Goal: Book appointment/travel/reservation

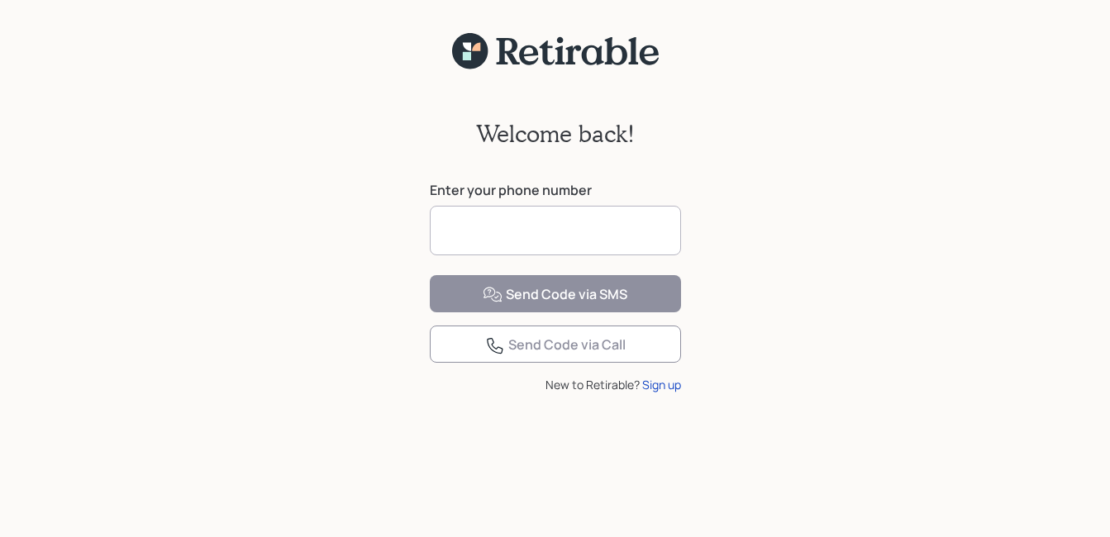
drag, startPoint x: 0, startPoint y: 0, endPoint x: 468, endPoint y: 226, distance: 519.5
click at [468, 226] on input at bounding box center [555, 231] width 251 height 50
type input "**********"
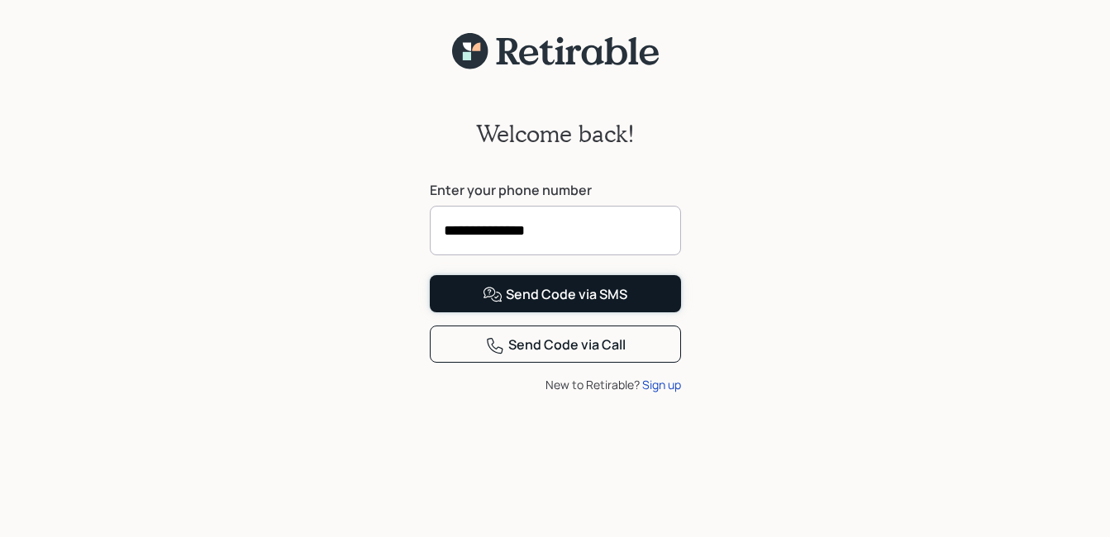
click at [548, 305] on div "Send Code via SMS" at bounding box center [555, 295] width 145 height 20
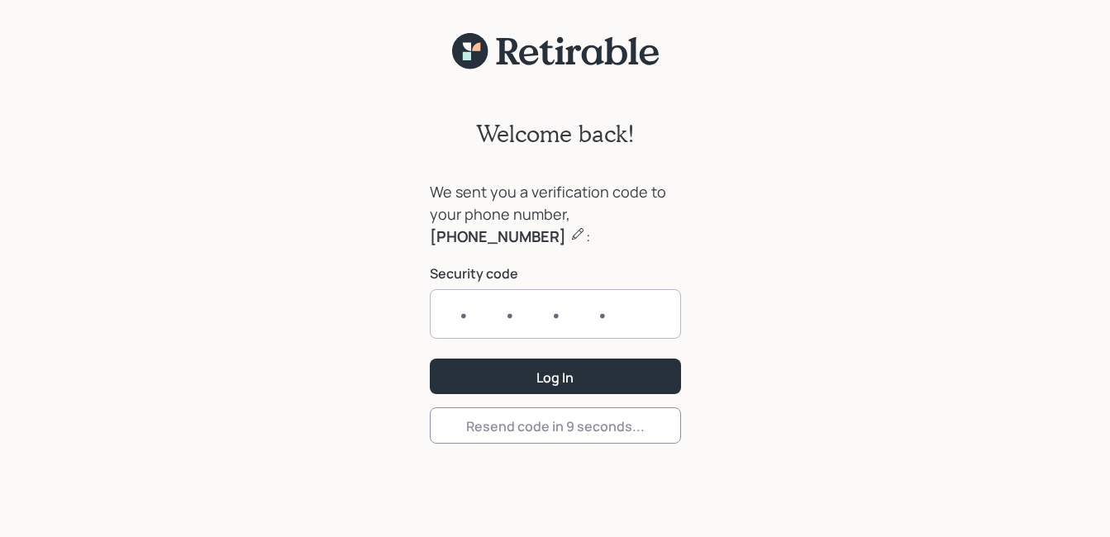
click at [466, 308] on input "text" at bounding box center [555, 314] width 251 height 50
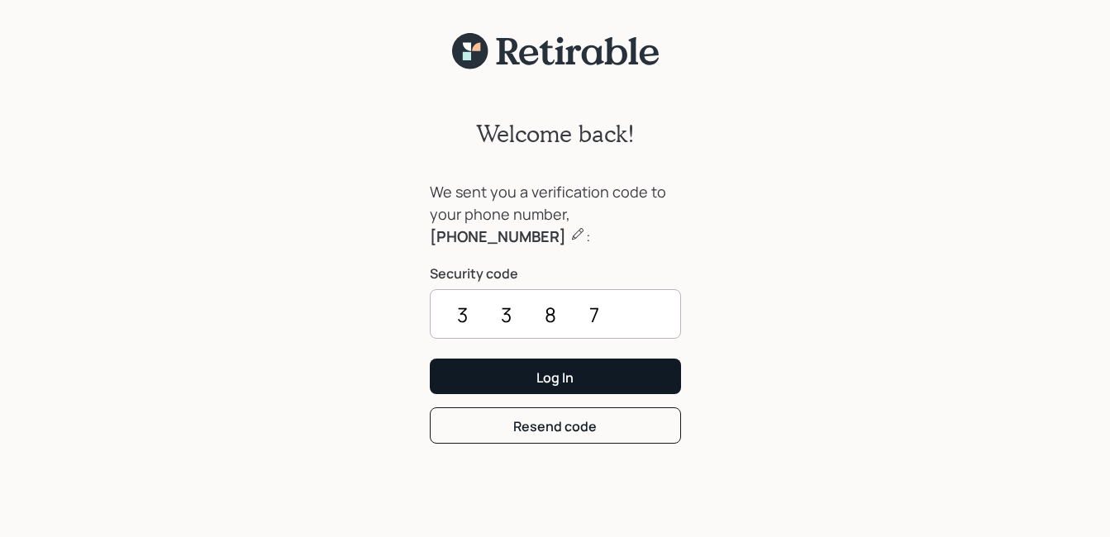
type input "3387"
click at [506, 373] on button "Log In" at bounding box center [555, 377] width 251 height 36
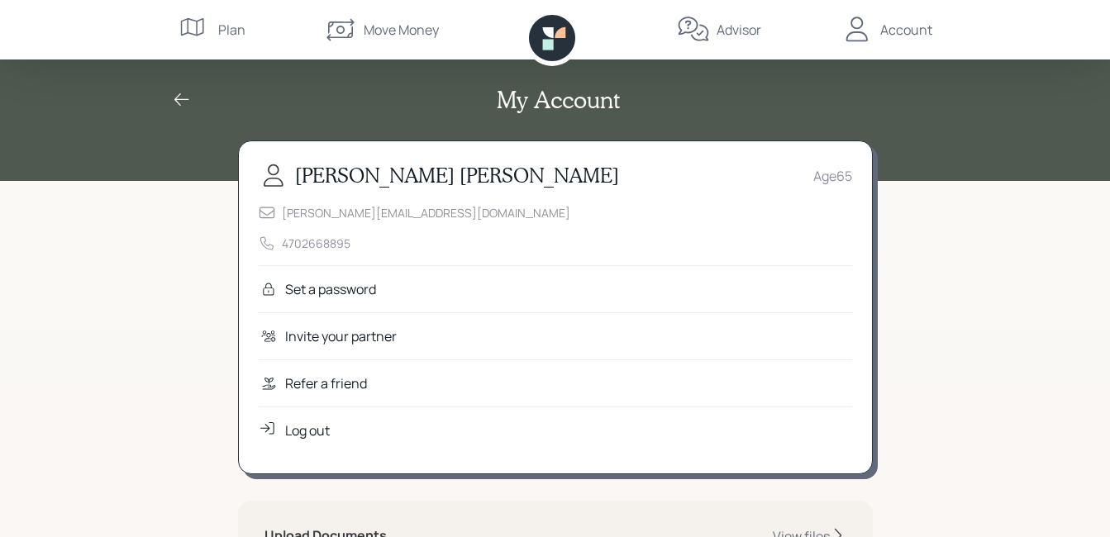
click at [186, 98] on icon at bounding box center [182, 100] width 20 height 20
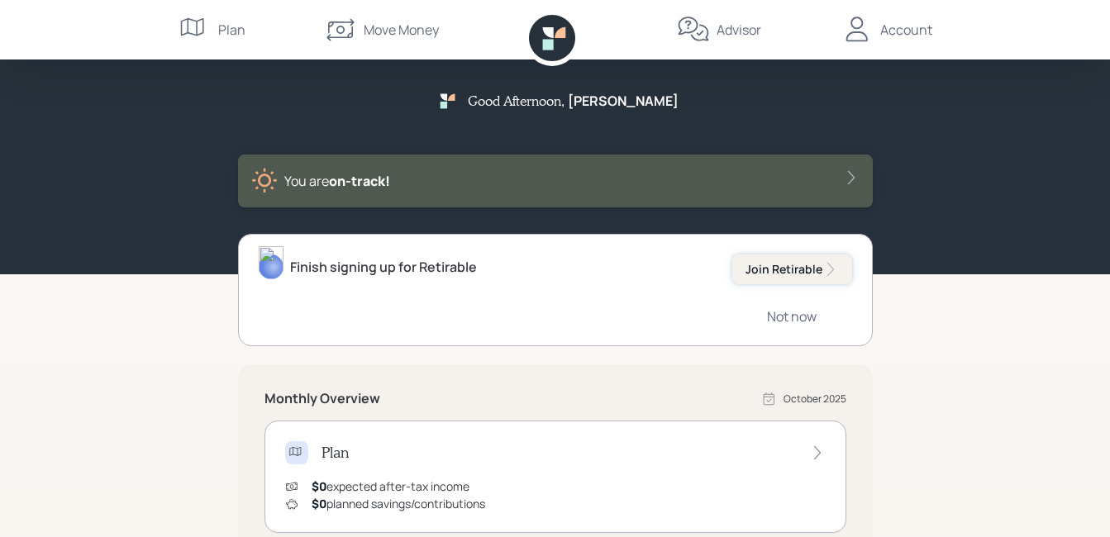
click at [771, 270] on div "Join Retirable" at bounding box center [792, 269] width 93 height 17
click at [783, 270] on div "Join Retirable" at bounding box center [792, 269] width 93 height 17
click at [362, 180] on span "on‑track!" at bounding box center [359, 181] width 61 height 18
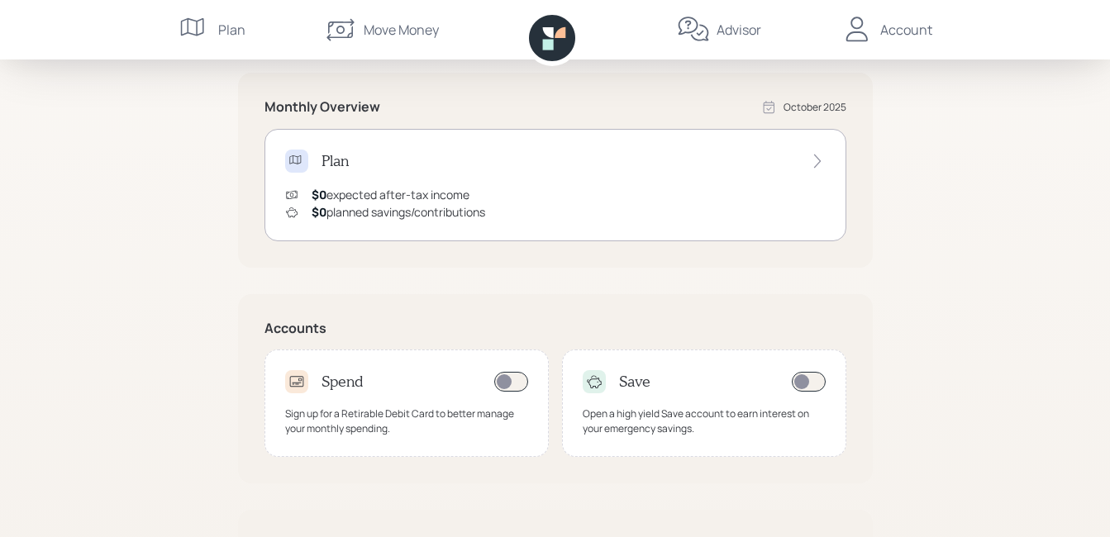
scroll to position [81, 0]
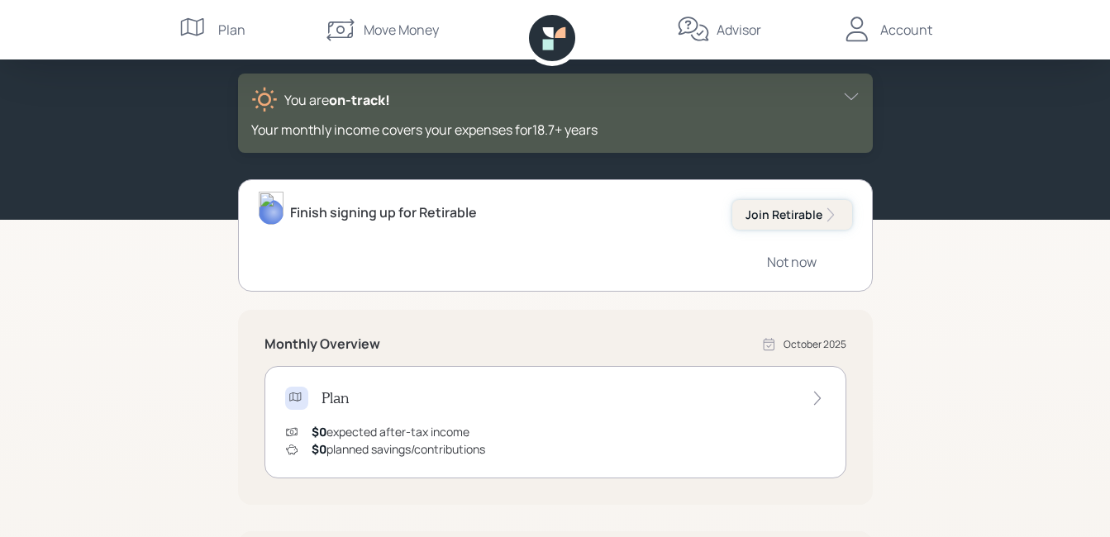
click at [803, 214] on div "Join Retirable" at bounding box center [792, 215] width 93 height 17
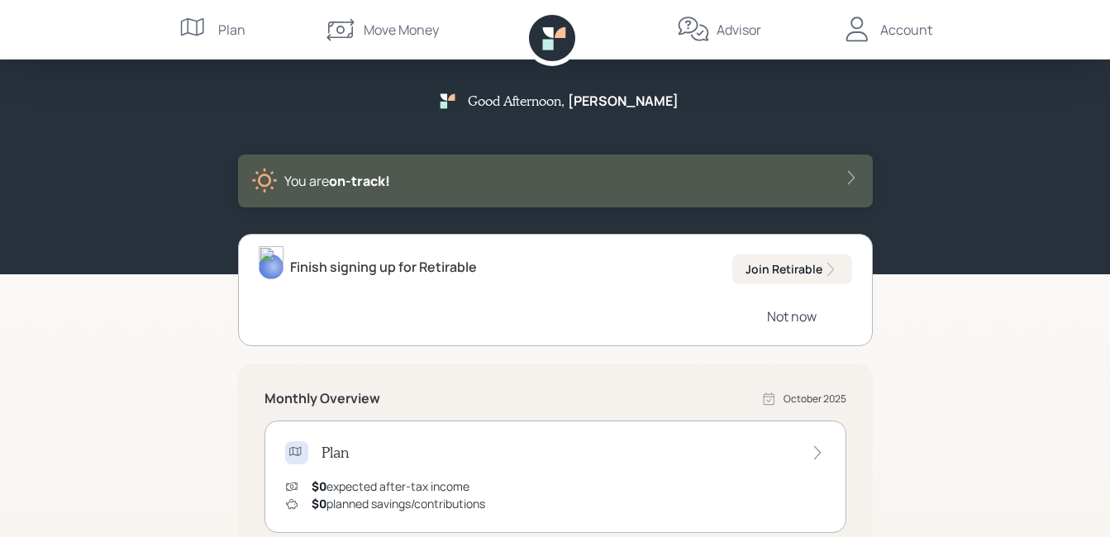
click at [792, 318] on div "Not now" at bounding box center [792, 317] width 50 height 18
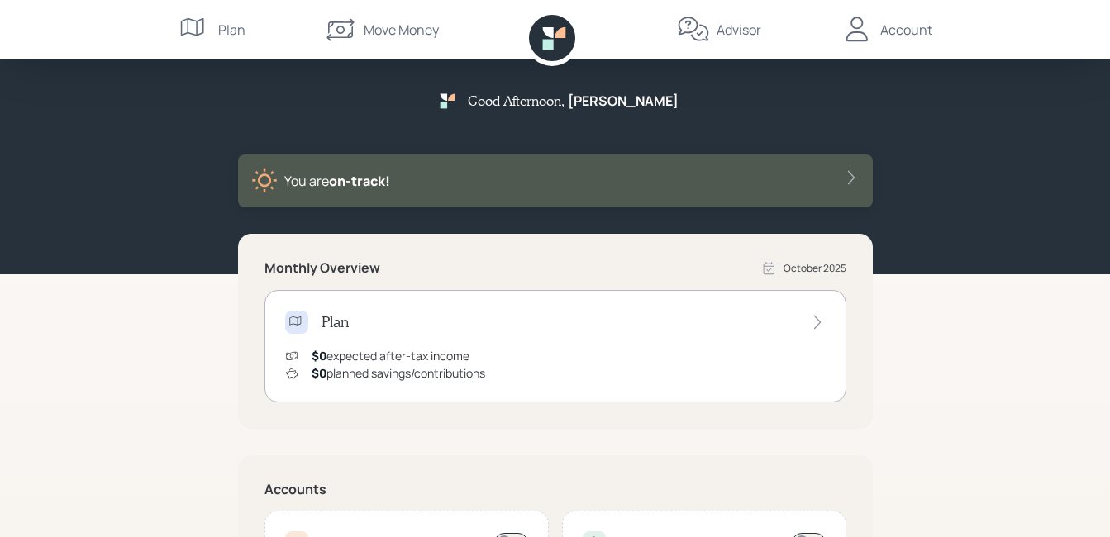
click at [729, 31] on div "Advisor" at bounding box center [739, 30] width 45 height 20
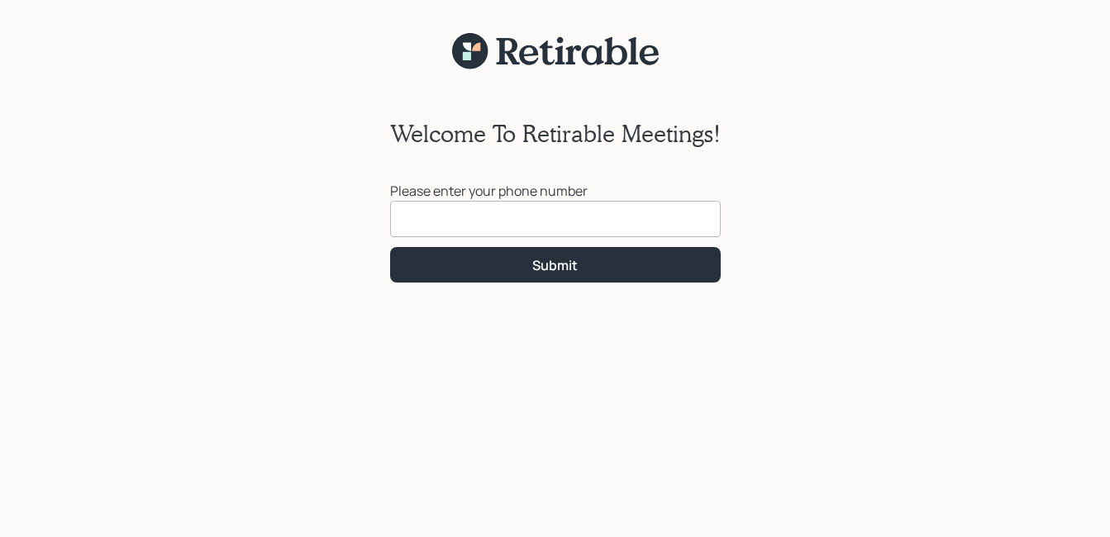
click at [426, 210] on input at bounding box center [555, 219] width 331 height 36
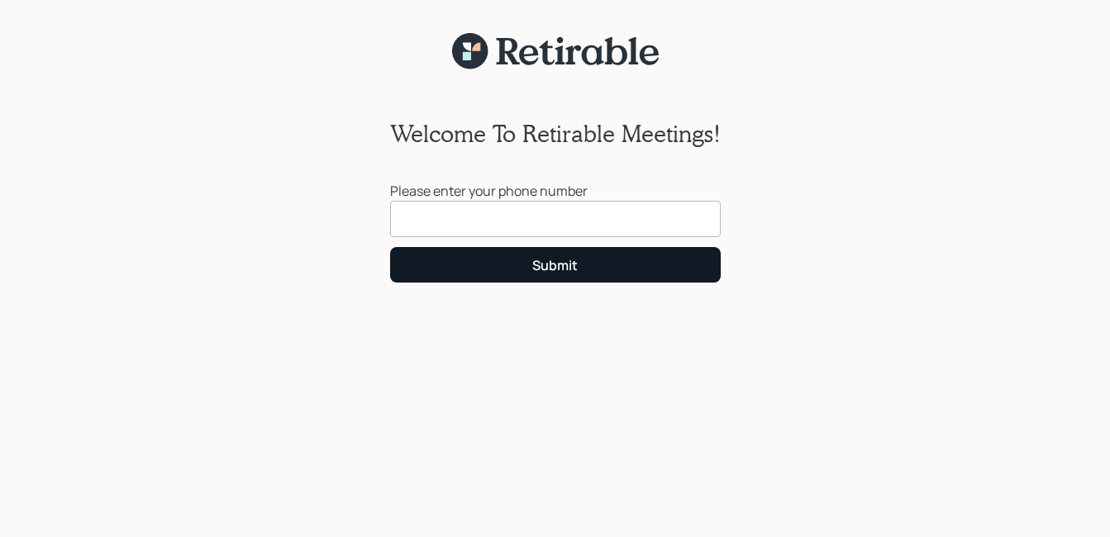
type input "[PHONE_NUMBER]"
click at [560, 266] on div "Submit" at bounding box center [554, 265] width 45 height 18
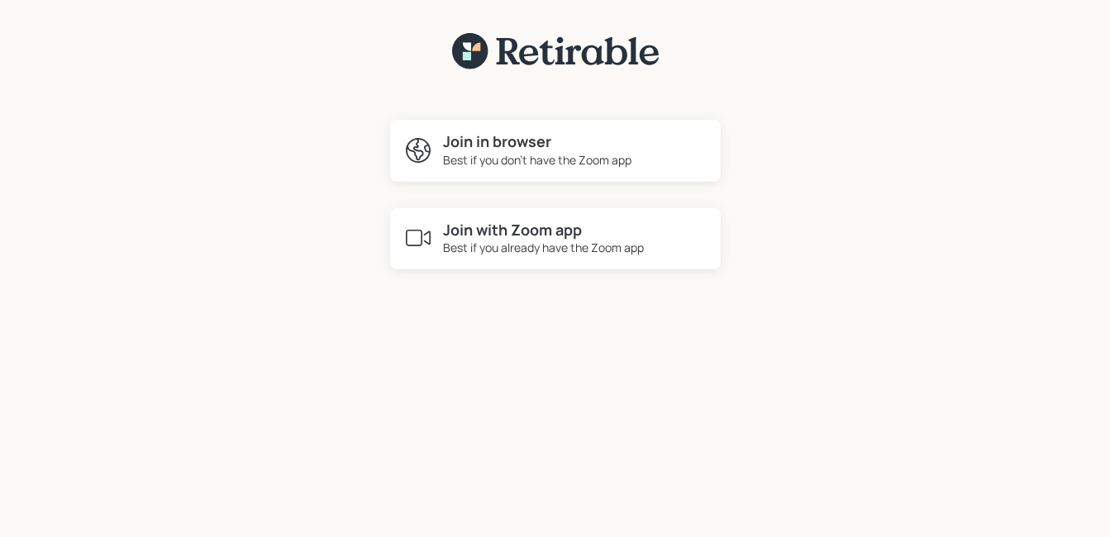
click at [502, 147] on h4 "Join in browser" at bounding box center [537, 142] width 188 height 18
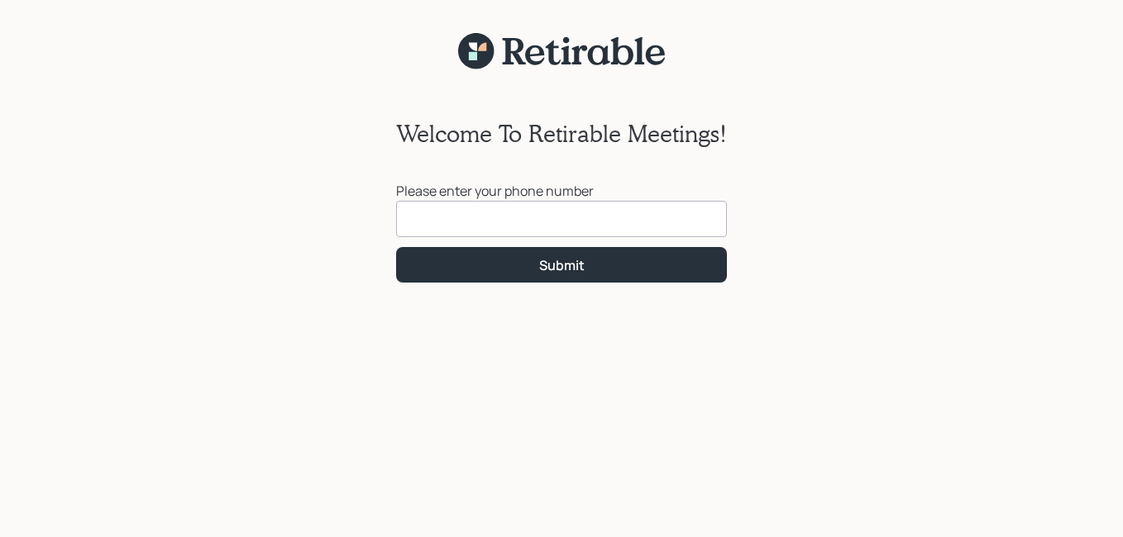
click at [441, 216] on input at bounding box center [561, 219] width 331 height 36
type input "[PHONE_NUMBER]"
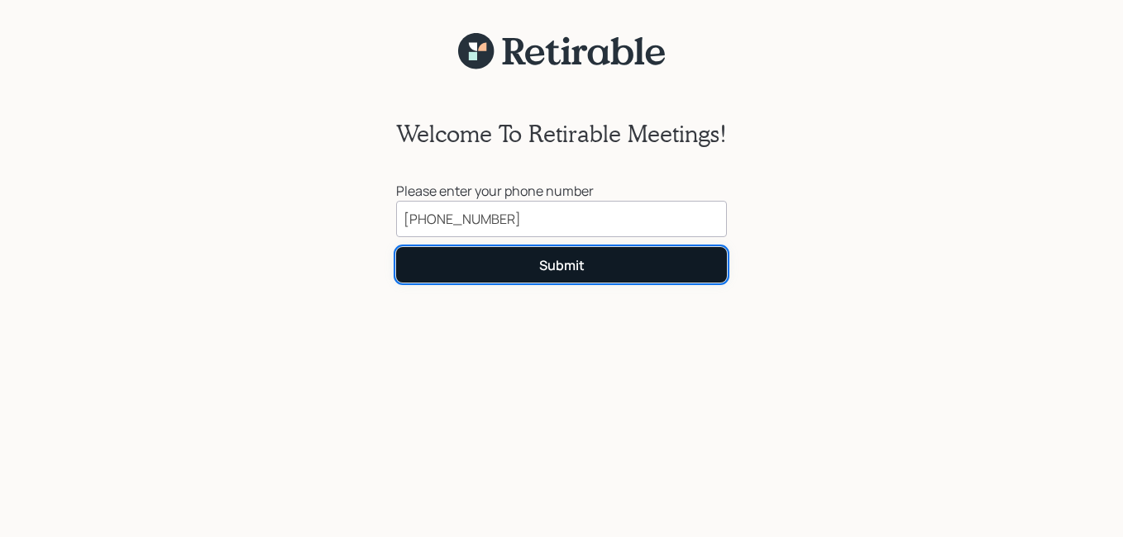
click at [555, 267] on div "Submit" at bounding box center [561, 265] width 45 height 18
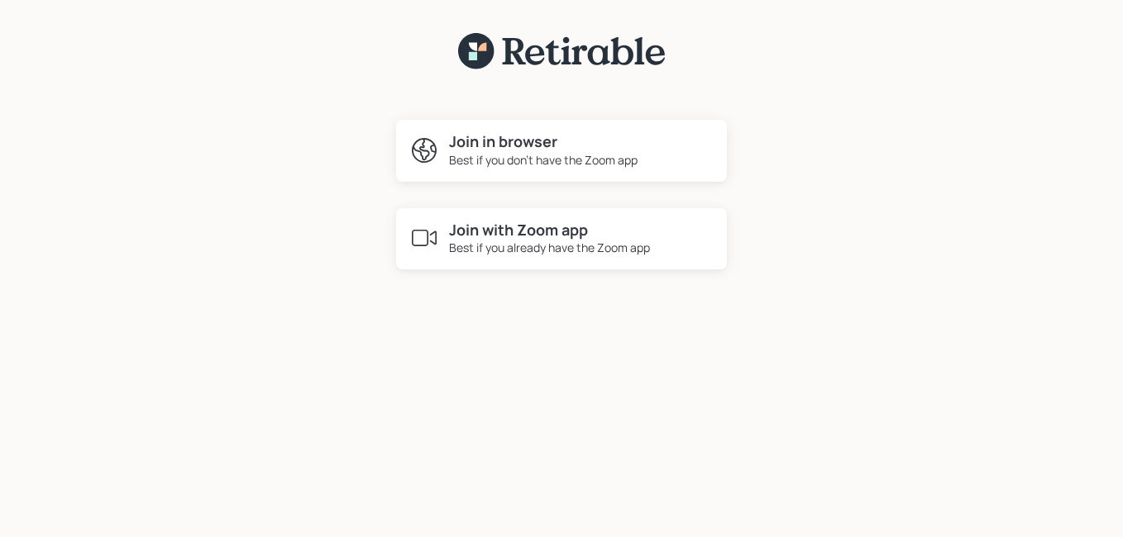
click at [530, 155] on div "Best if you don't have the Zoom app" at bounding box center [543, 159] width 188 height 17
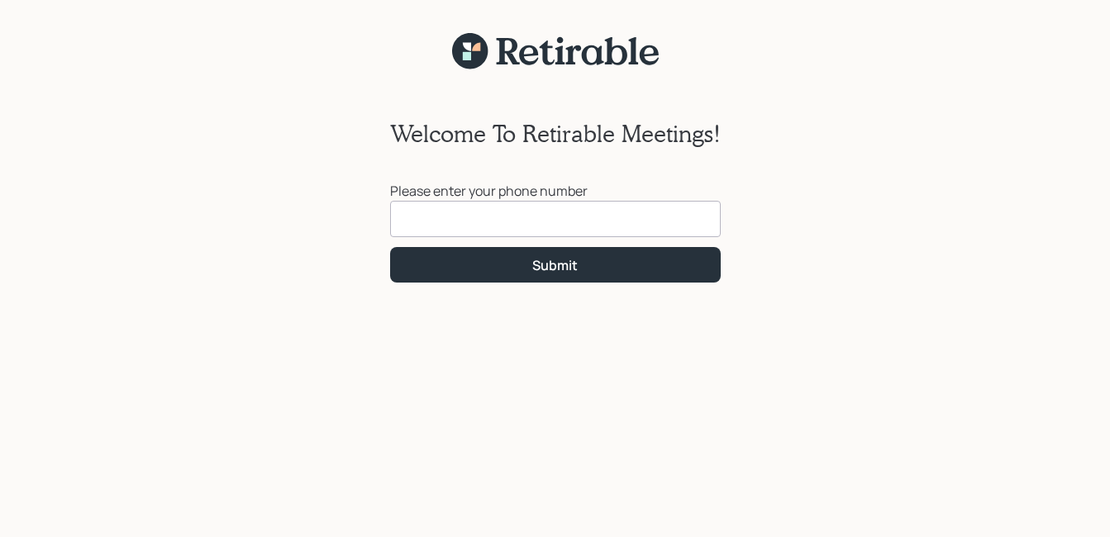
click at [422, 220] on input at bounding box center [555, 219] width 331 height 36
type input "[PHONE_NUMBER]"
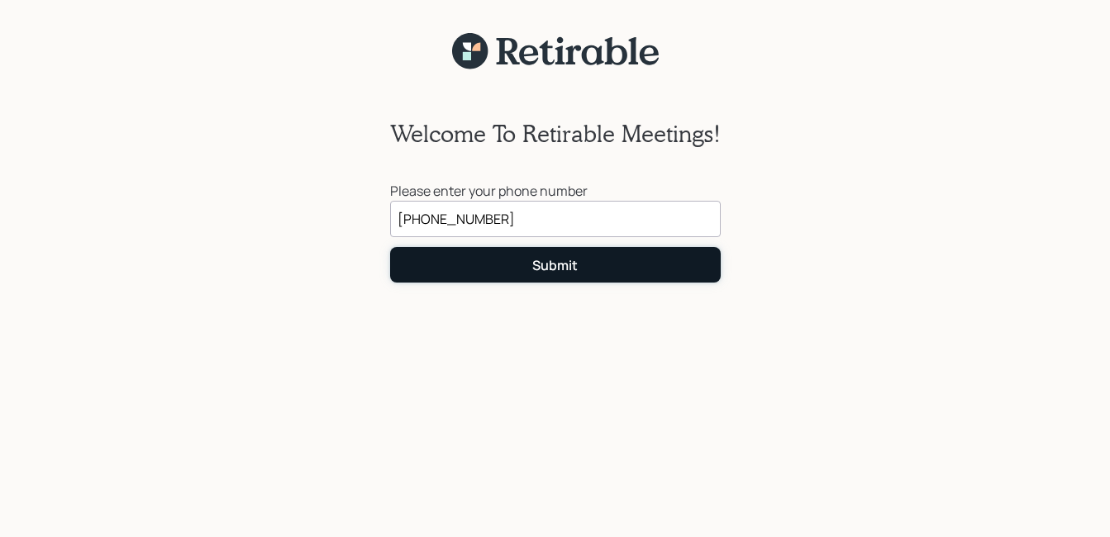
click at [537, 269] on div "Submit" at bounding box center [554, 265] width 45 height 18
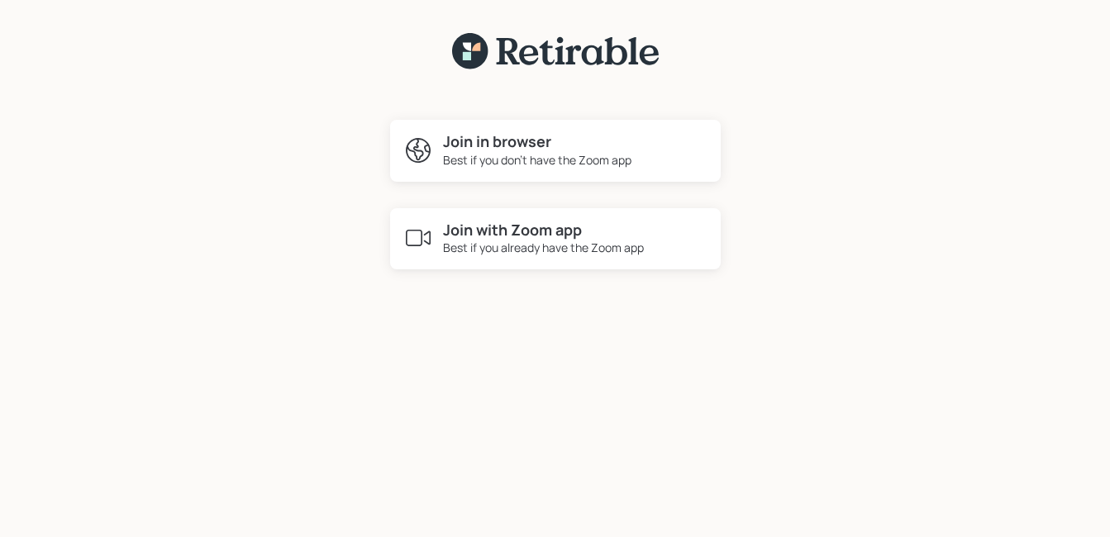
click at [507, 241] on div "Best if you already have the Zoom app" at bounding box center [543, 247] width 201 height 17
